Goal: Book appointment/travel/reservation

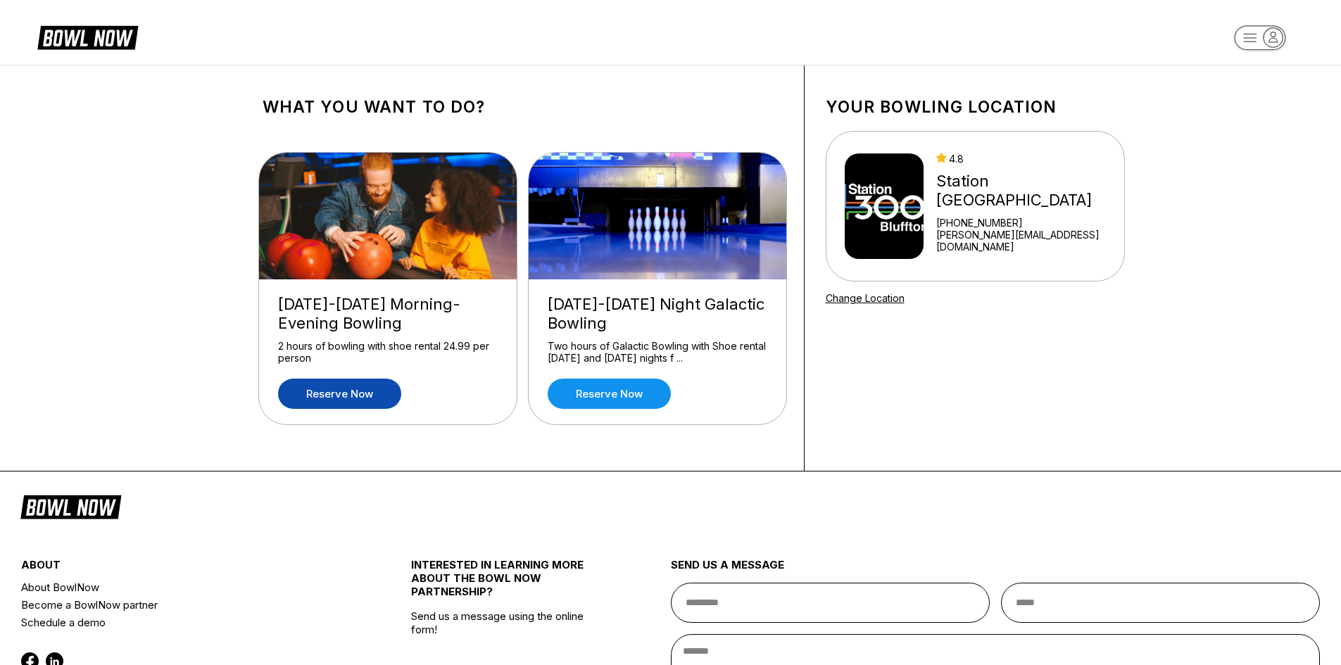
click at [388, 391] on link "Reserve now" at bounding box center [339, 394] width 123 height 30
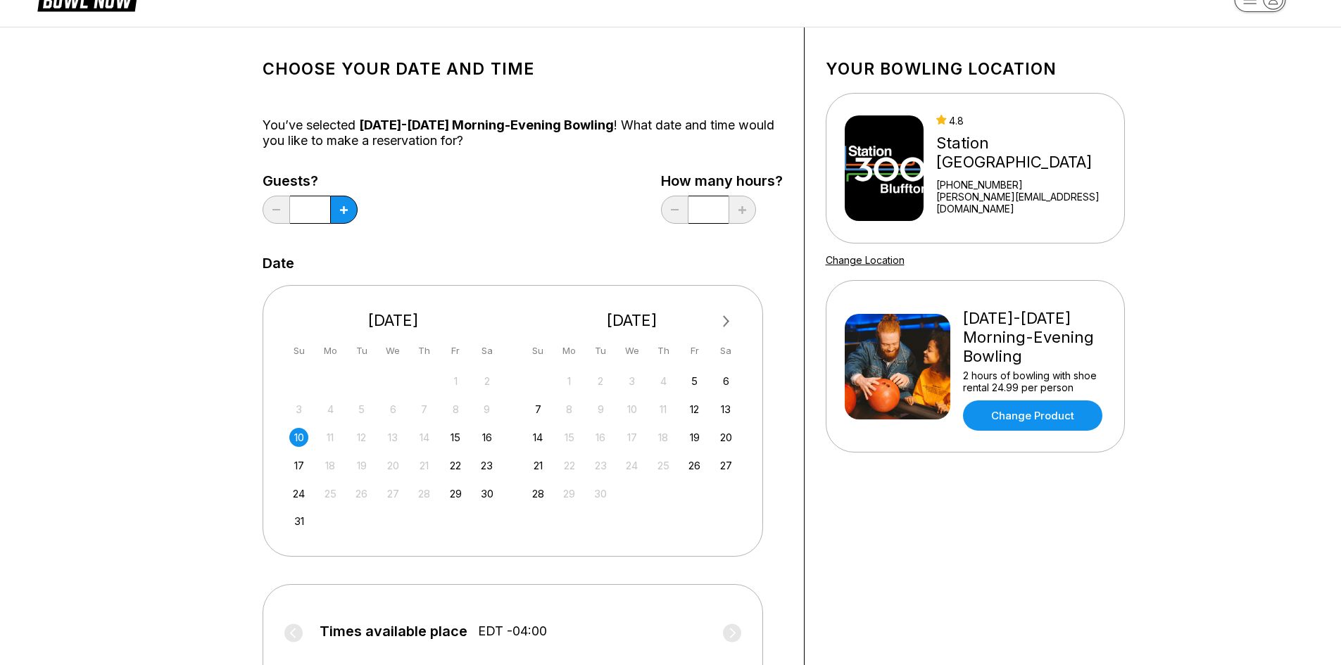
scroll to position [70, 0]
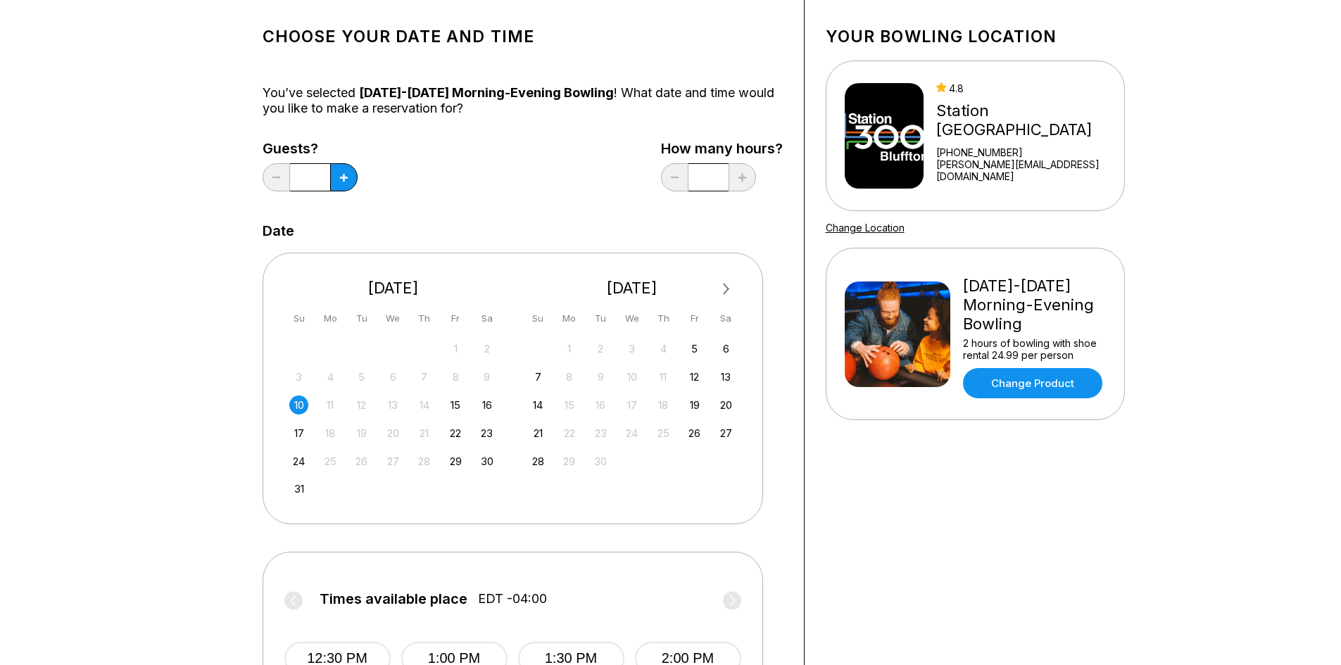
click at [301, 406] on div "10" at bounding box center [298, 405] width 19 height 19
click at [660, 194] on div "Guests? * How many hours? *" at bounding box center [523, 170] width 520 height 58
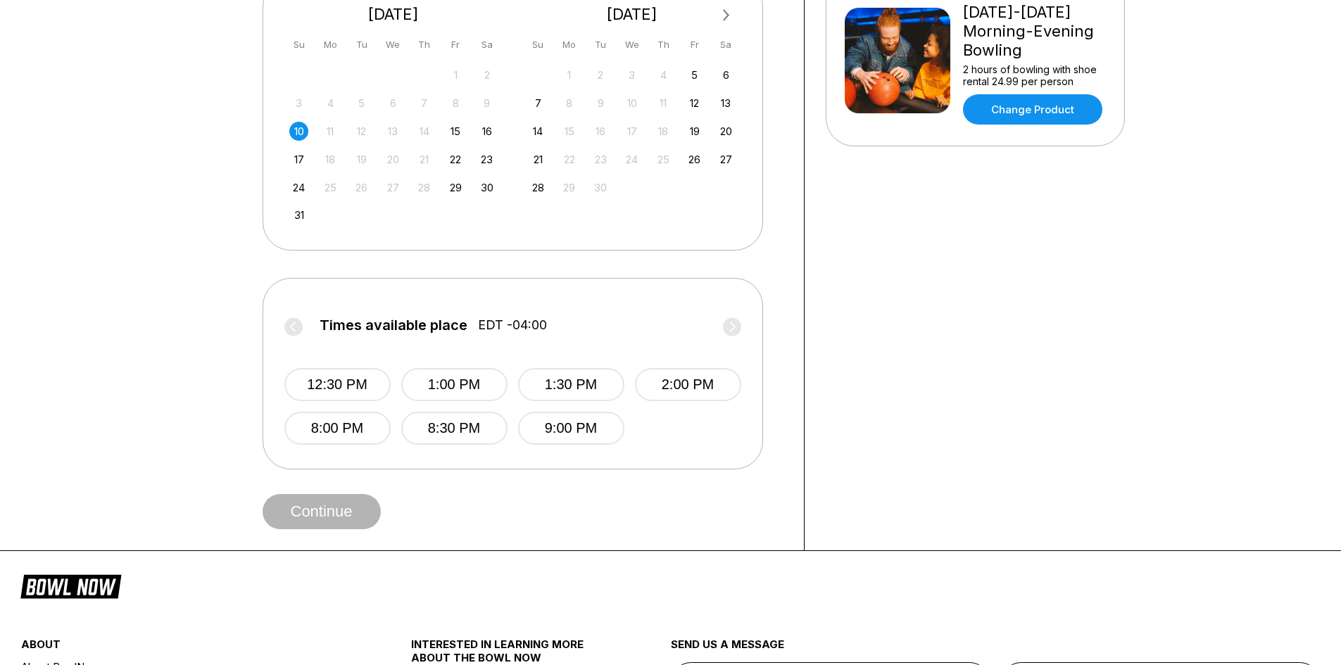
scroll to position [352, 0]
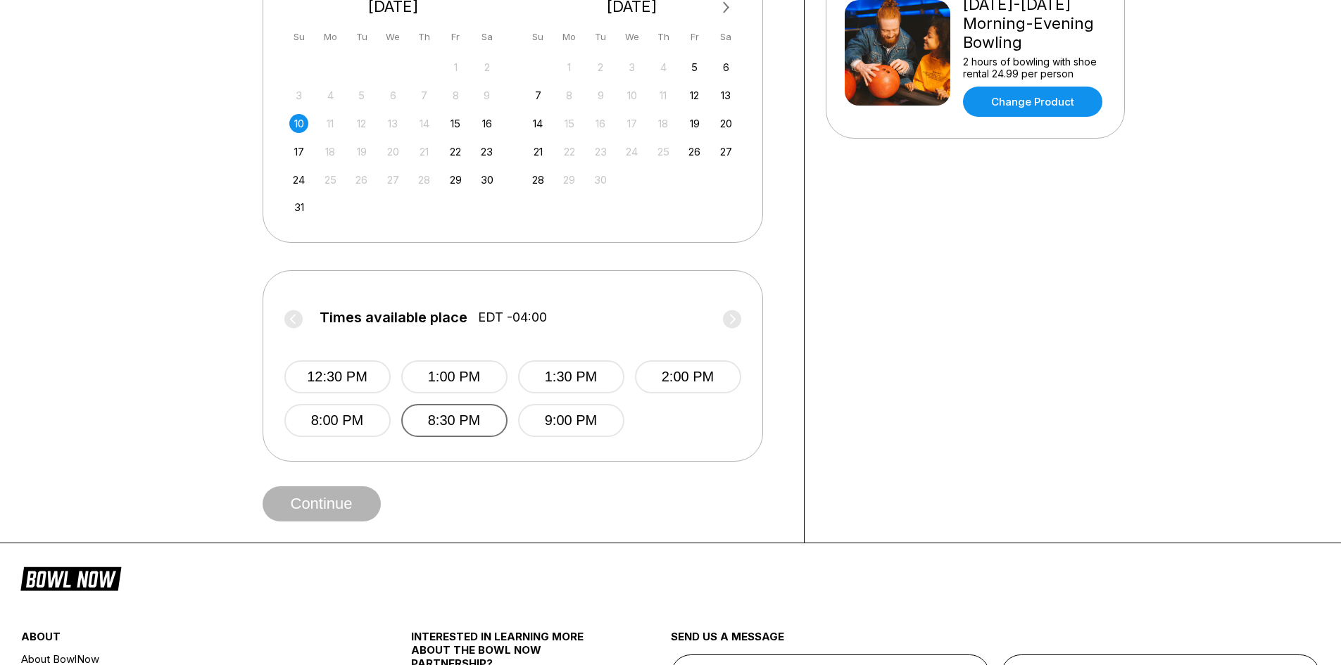
click at [407, 422] on button "8:30 PM" at bounding box center [454, 420] width 106 height 33
click at [350, 501] on button "Continue" at bounding box center [322, 504] width 118 height 35
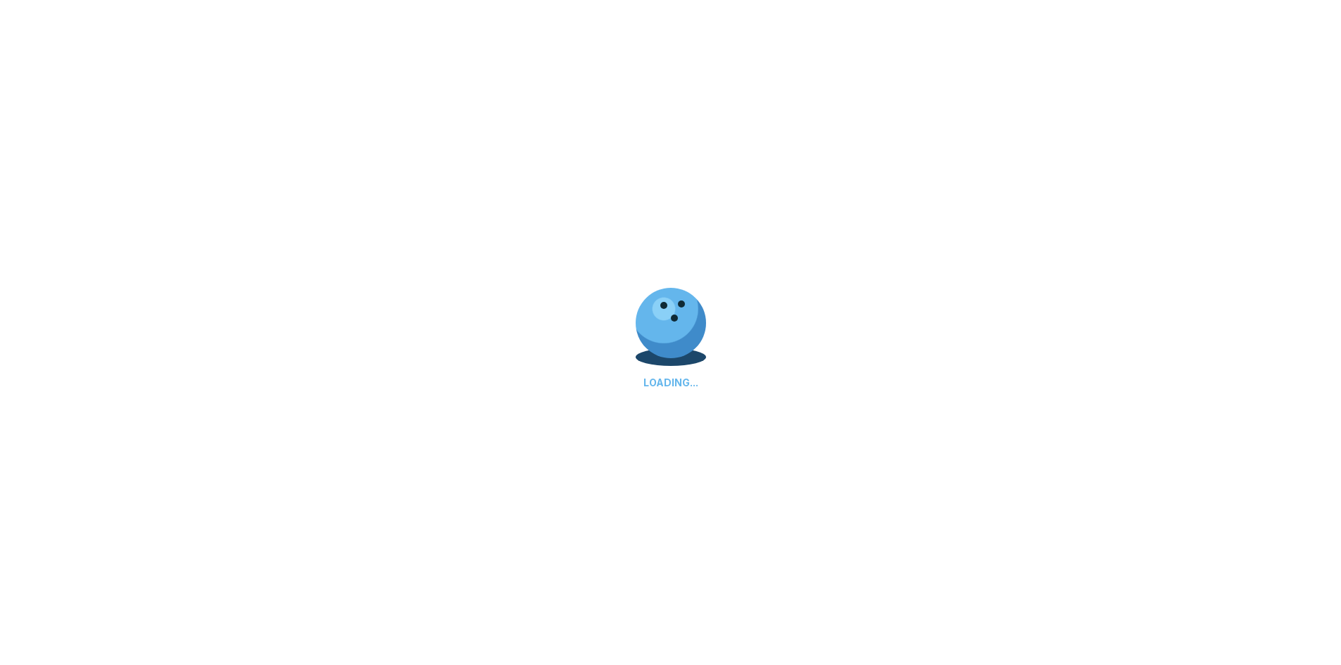
scroll to position [0, 0]
select select "**"
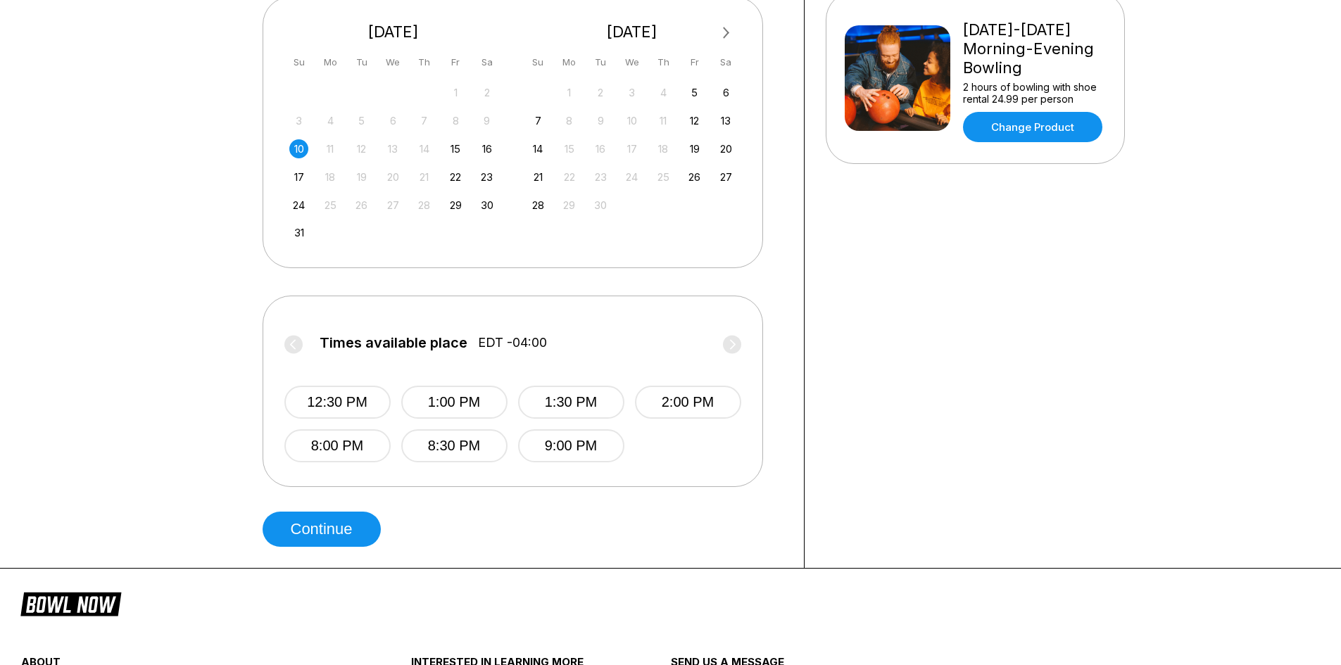
scroll to position [352, 0]
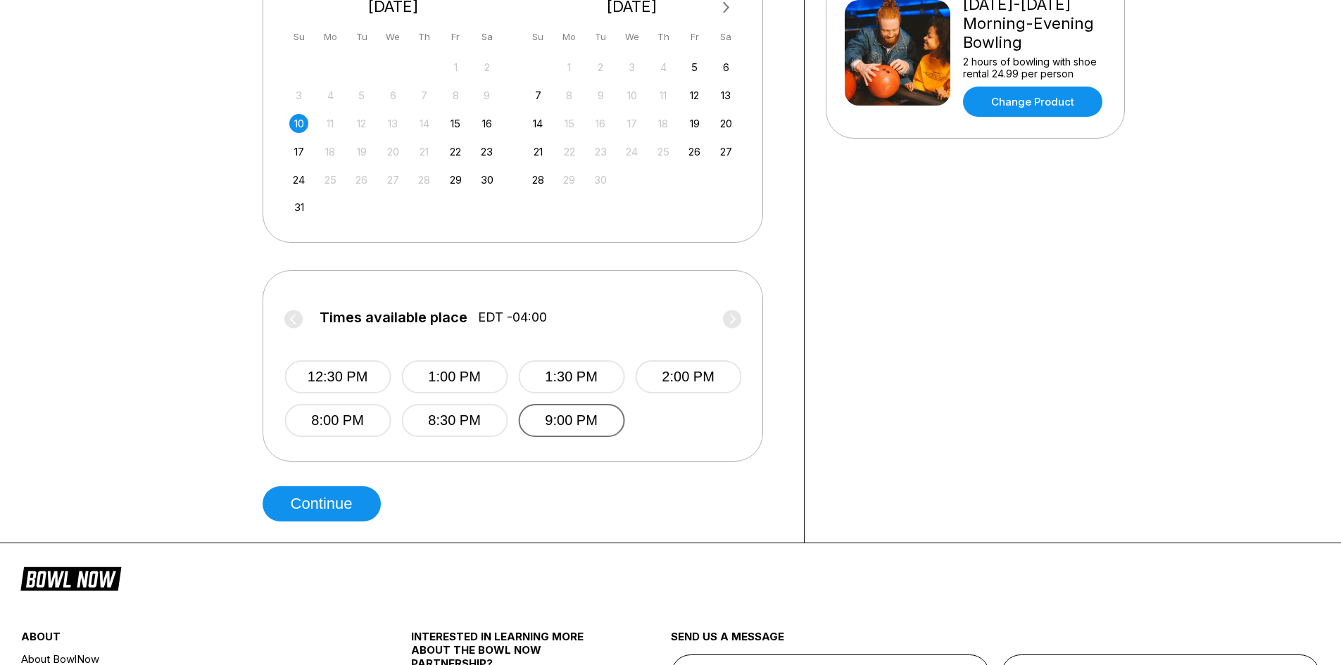
drag, startPoint x: 540, startPoint y: 418, endPoint x: 479, endPoint y: 464, distance: 76.9
click at [540, 418] on button "9:00 PM" at bounding box center [571, 420] width 106 height 33
click at [359, 508] on button "Continue" at bounding box center [322, 504] width 118 height 35
select select "**"
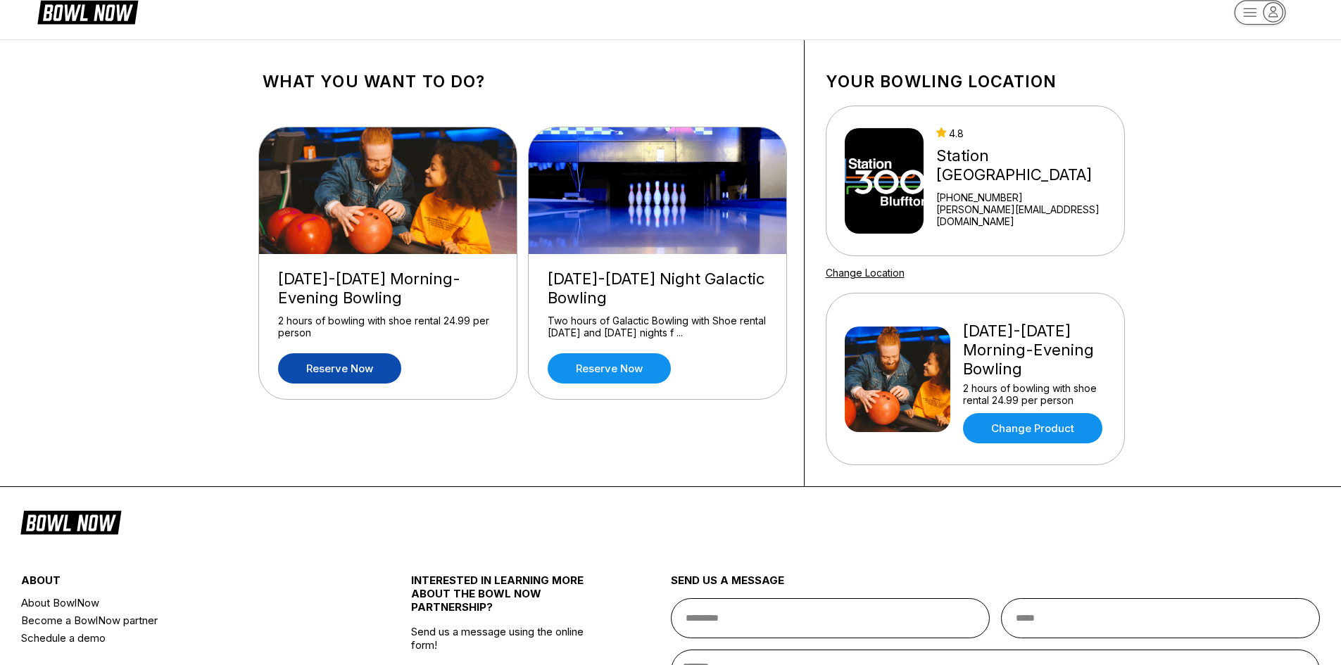
scroll to position [70, 0]
